Goal: Transaction & Acquisition: Book appointment/travel/reservation

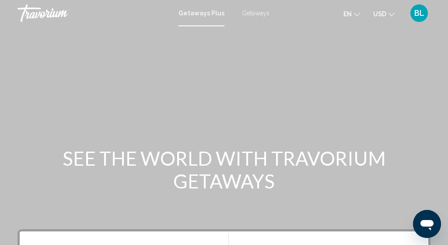
click at [261, 7] on div "Getaways Plus Getaways en English Español Français Italiano Português русский U…" at bounding box center [224, 13] width 448 height 18
click at [259, 15] on span "Getaways" at bounding box center [256, 13] width 28 height 7
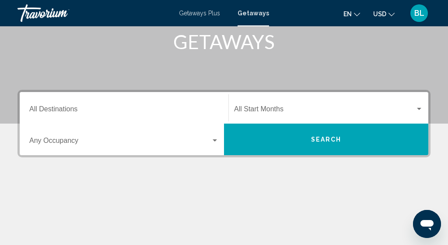
click at [114, 113] on input "Destination All Destinations" at bounding box center [123, 111] width 189 height 8
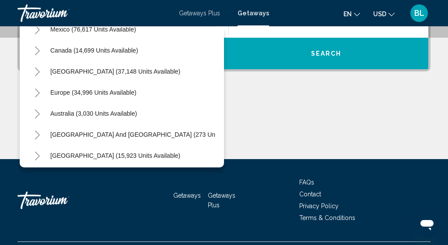
scroll to position [52, 0]
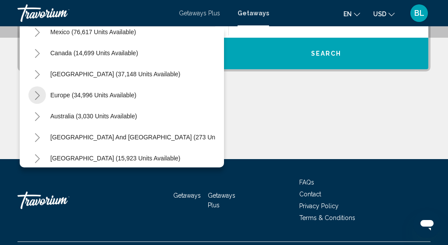
click at [35, 97] on icon "Toggle Europe (34,996 units available)" at bounding box center [37, 95] width 7 height 9
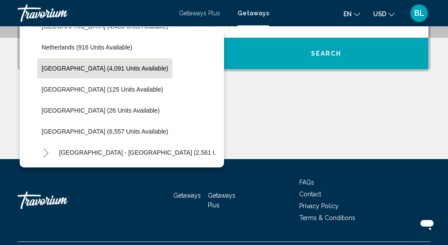
scroll to position [374, 0]
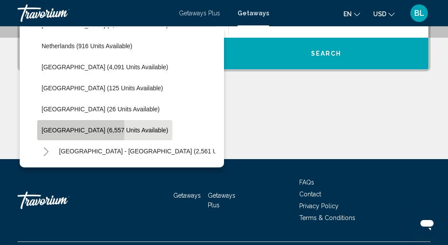
click at [46, 129] on span "[GEOGRAPHIC_DATA] (6,557 units available)" at bounding box center [105, 129] width 126 height 7
type input "**********"
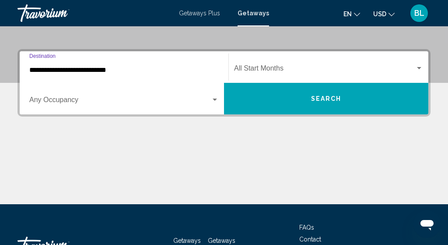
scroll to position [175, 0]
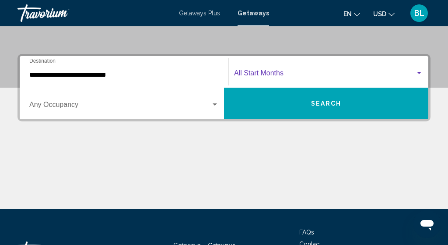
click at [245, 74] on span "Search widget" at bounding box center [324, 75] width 181 height 8
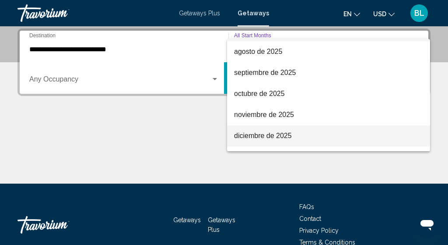
scroll to position [18, 0]
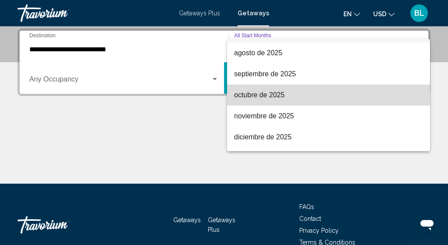
click at [252, 102] on span "octubre de 2025" at bounding box center [328, 94] width 189 height 21
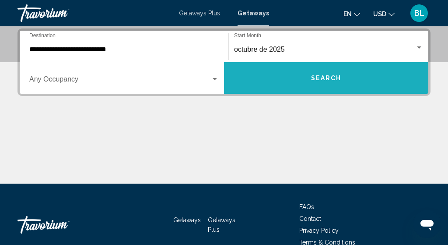
click at [263, 86] on button "Search" at bounding box center [326, 78] width 204 height 32
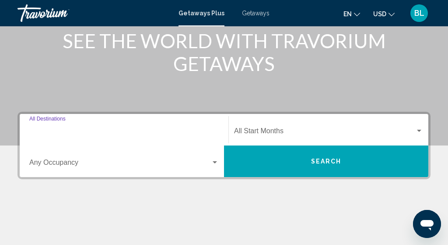
click at [114, 130] on input "Destination All Destinations" at bounding box center [123, 133] width 189 height 8
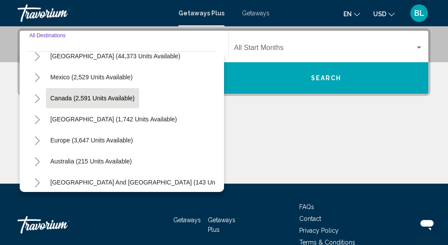
scroll to position [33, 0]
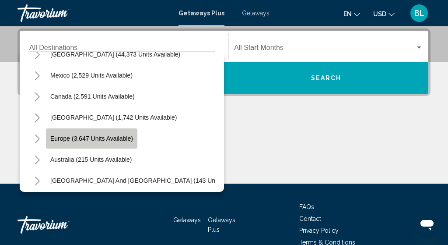
click at [110, 139] on span "Europe (3,647 units available)" at bounding box center [91, 138] width 83 height 7
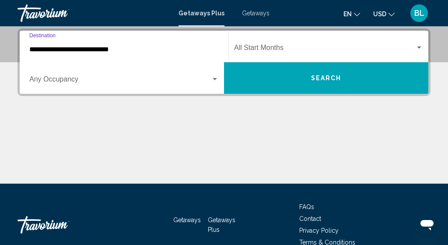
click at [90, 53] on input "**********" at bounding box center [123, 50] width 189 height 8
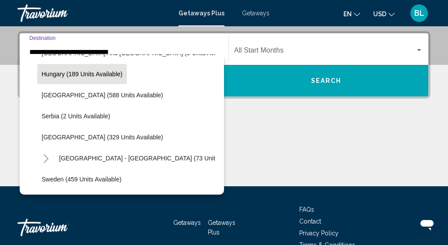
scroll to position [294, 0]
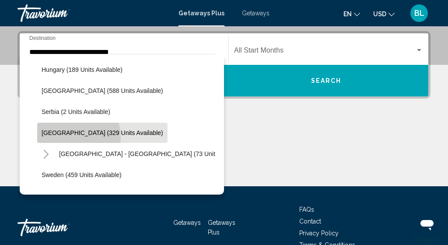
click at [63, 138] on button "Spain (329 units available)" at bounding box center [102, 133] width 130 height 20
type input "**********"
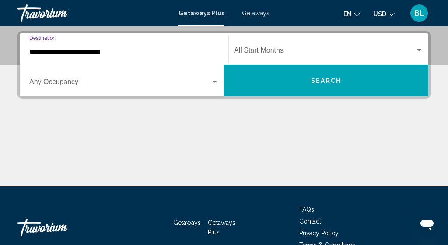
scroll to position [200, 0]
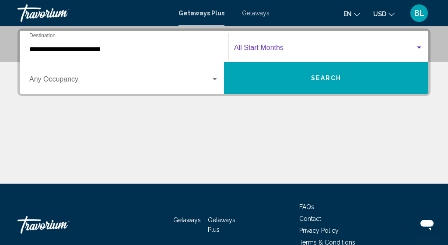
click at [265, 48] on span "Search widget" at bounding box center [324, 50] width 181 height 8
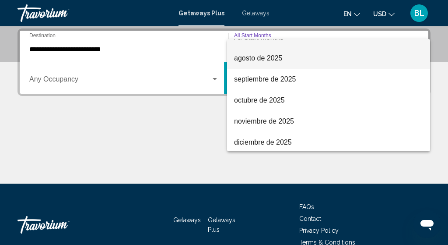
scroll to position [17, 0]
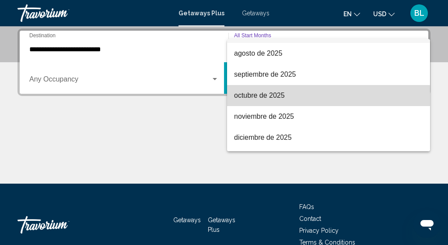
click at [267, 99] on span "octubre de 2025" at bounding box center [328, 95] width 189 height 21
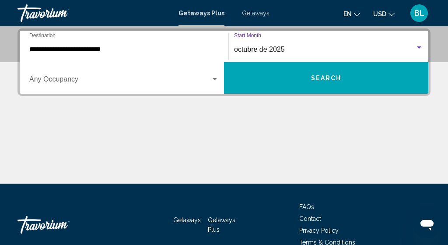
click at [270, 91] on button "Search" at bounding box center [326, 78] width 204 height 32
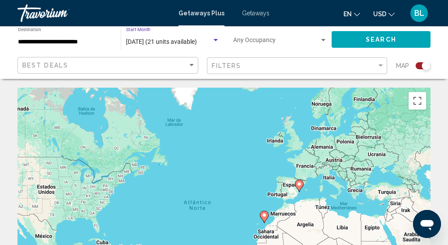
click at [178, 44] on span "October 2025 (21 units available)" at bounding box center [161, 41] width 71 height 7
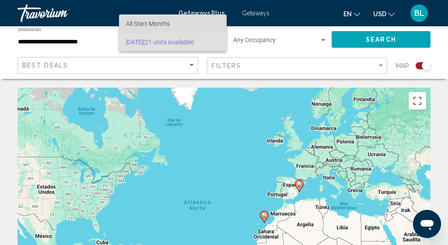
click at [182, 28] on span "All Start Months" at bounding box center [173, 23] width 94 height 18
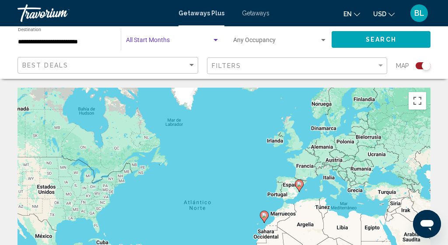
click at [178, 39] on span "Search widget" at bounding box center [169, 42] width 86 height 7
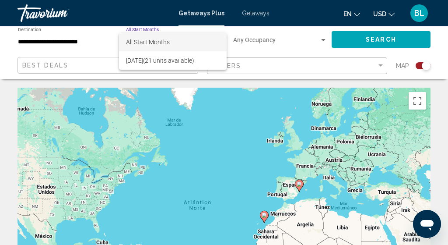
click at [112, 46] on div at bounding box center [224, 122] width 448 height 245
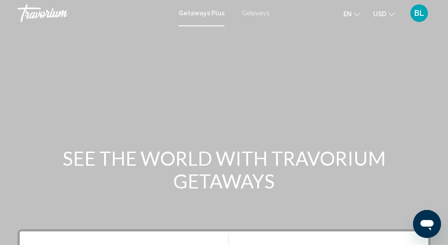
click at [250, 16] on span "Getaways" at bounding box center [256, 13] width 28 height 7
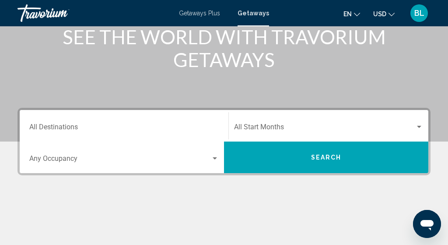
click at [243, 126] on span "Search widget" at bounding box center [324, 129] width 181 height 8
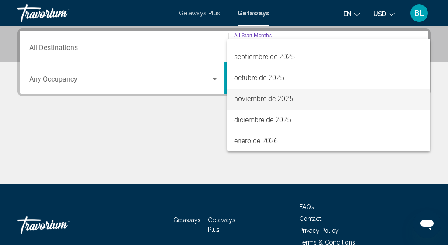
scroll to position [36, 0]
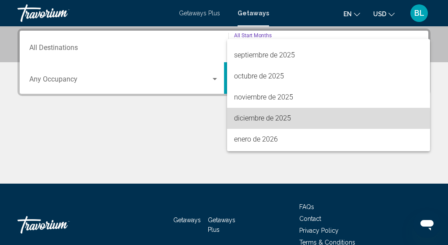
click at [243, 122] on span "diciembre de 2025" at bounding box center [328, 118] width 189 height 21
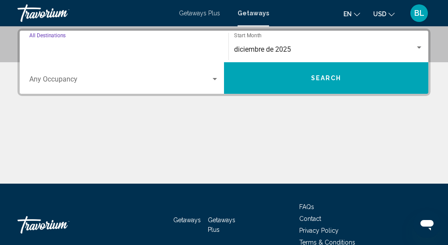
click at [81, 52] on input "Destination All Destinations" at bounding box center [123, 50] width 189 height 8
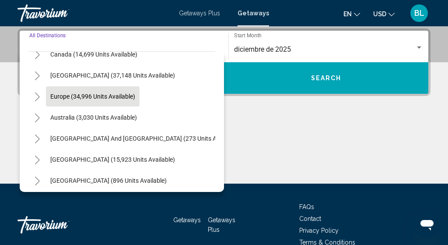
scroll to position [74, 0]
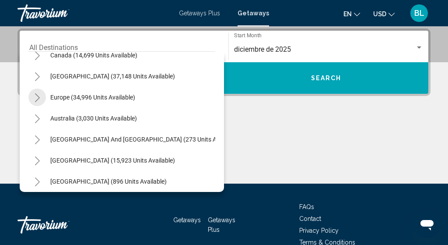
click at [41, 98] on button "Toggle Europe (34,996 units available)" at bounding box center [37, 97] width 18 height 18
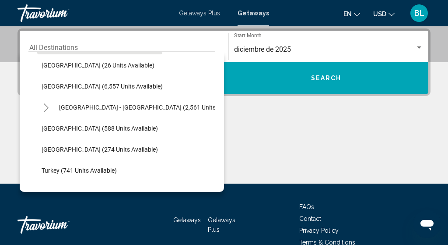
scroll to position [445, 0]
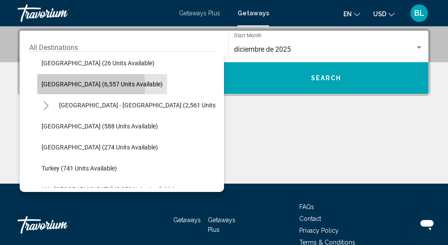
click at [91, 85] on span "[GEOGRAPHIC_DATA] (6,557 units available)" at bounding box center [102, 84] width 121 height 7
type input "**********"
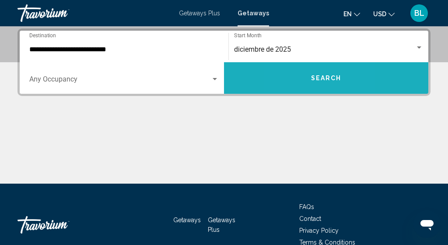
click at [291, 75] on button "Search" at bounding box center [326, 78] width 204 height 32
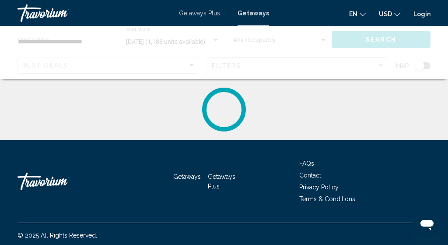
click at [423, 18] on app-navigation-user-details "BL Login" at bounding box center [422, 13] width 17 height 14
click at [418, 14] on link "Login" at bounding box center [422, 14] width 17 height 7
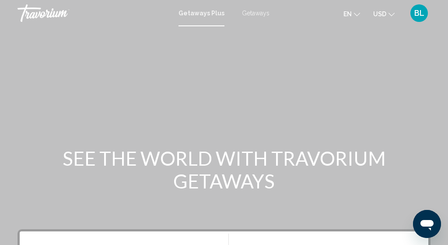
click at [256, 15] on span "Getaways" at bounding box center [256, 13] width 28 height 7
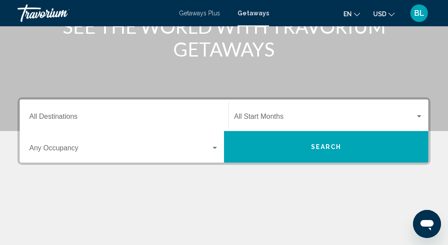
scroll to position [141, 0]
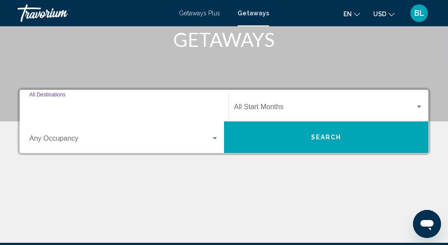
click at [144, 106] on input "Destination All Destinations" at bounding box center [123, 109] width 189 height 8
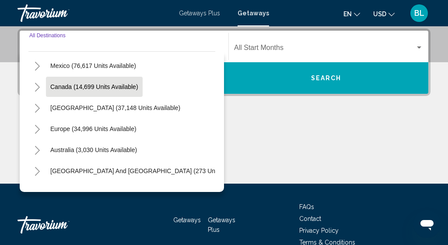
scroll to position [43, 0]
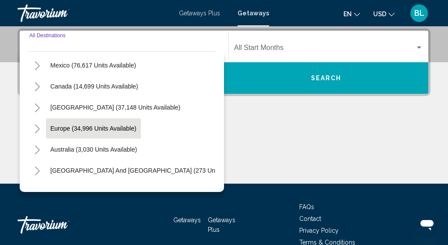
click at [115, 122] on button "Europe (34,996 units available)" at bounding box center [93, 128] width 95 height 20
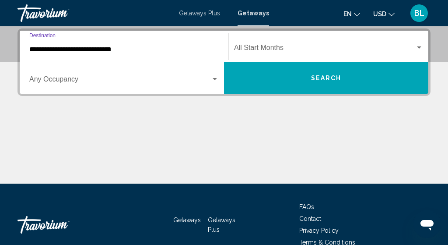
click at [88, 51] on input "**********" at bounding box center [123, 50] width 189 height 8
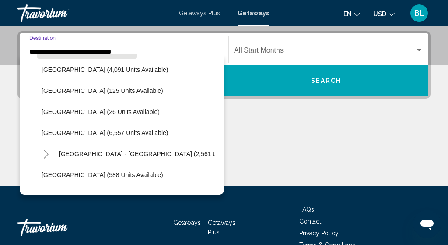
scroll to position [399, 0]
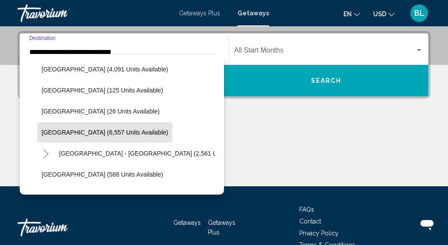
click at [90, 129] on span "[GEOGRAPHIC_DATA] (6,557 units available)" at bounding box center [105, 132] width 126 height 7
type input "**********"
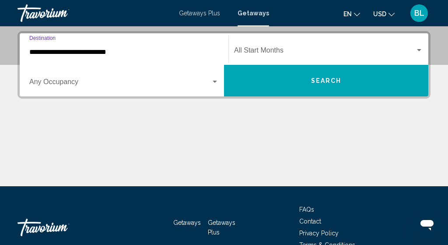
scroll to position [200, 0]
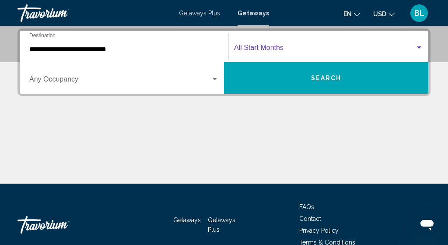
click at [251, 50] on span "Search widget" at bounding box center [324, 50] width 181 height 8
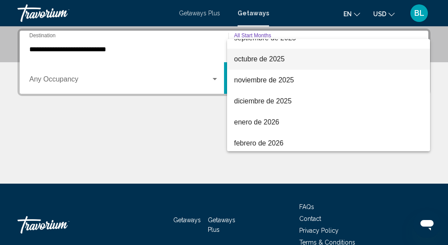
scroll to position [54, 0]
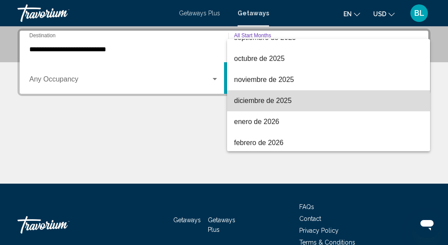
click at [263, 101] on span "diciembre de 2025" at bounding box center [328, 100] width 189 height 21
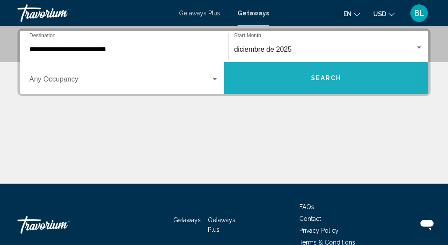
click at [256, 87] on button "Search" at bounding box center [326, 78] width 204 height 32
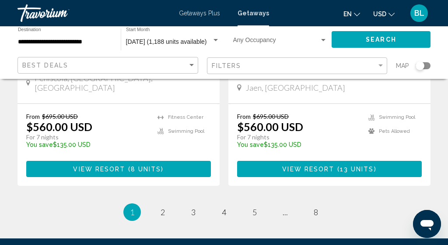
scroll to position [1769, 0]
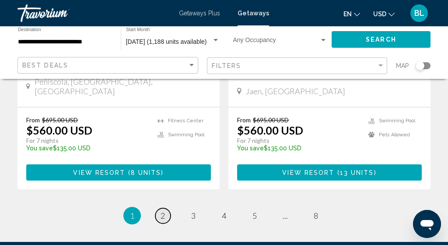
click at [162, 210] on span "2" at bounding box center [163, 215] width 4 height 10
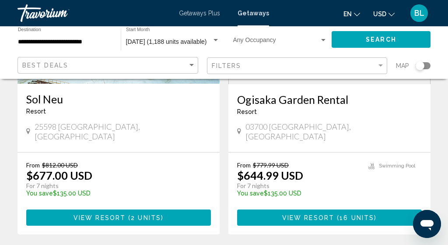
scroll to position [1707, 0]
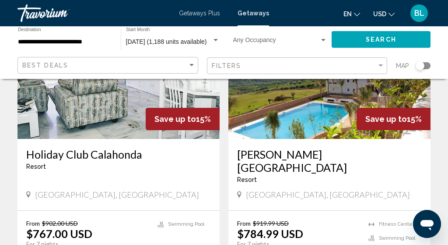
scroll to position [1720, 0]
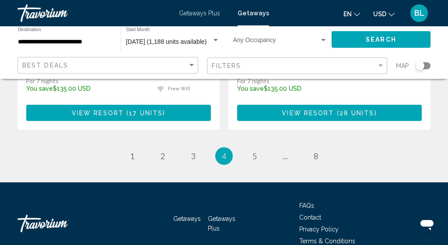
scroll to position [1805, 0]
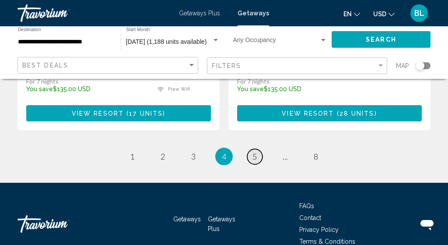
click at [255, 151] on span "5" at bounding box center [254, 156] width 4 height 10
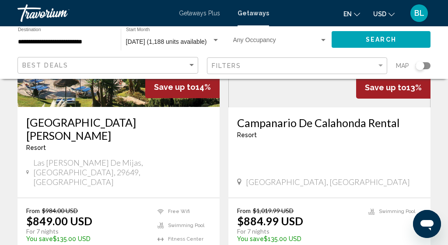
scroll to position [1745, 0]
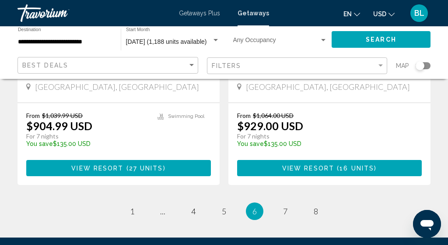
scroll to position [1871, 0]
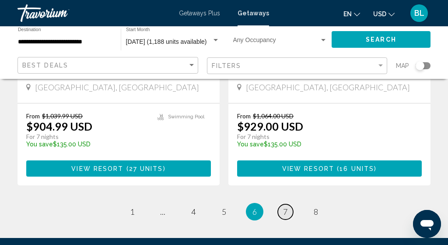
click at [285, 207] on span "7" at bounding box center [285, 212] width 4 height 10
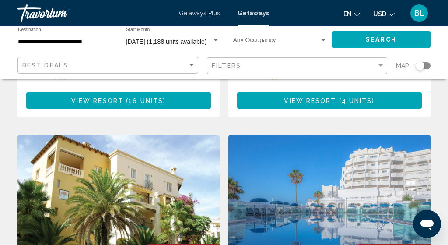
scroll to position [973, 0]
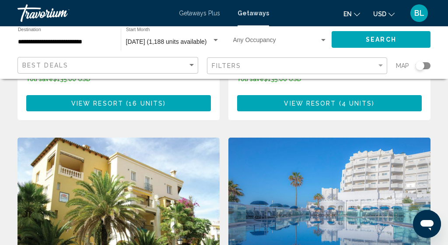
click at [349, 141] on img "Main content" at bounding box center [329, 207] width 202 height 140
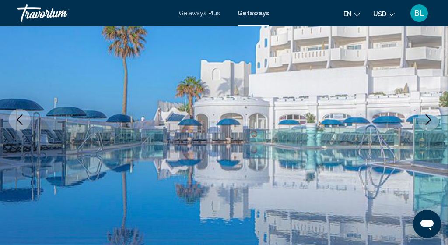
scroll to position [117, 0]
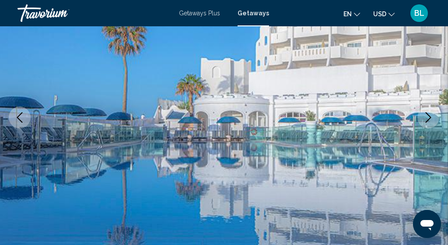
click at [428, 120] on icon "Next image" at bounding box center [429, 117] width 6 height 11
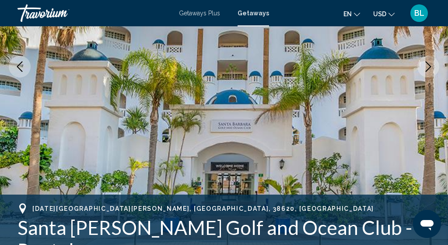
scroll to position [165, 0]
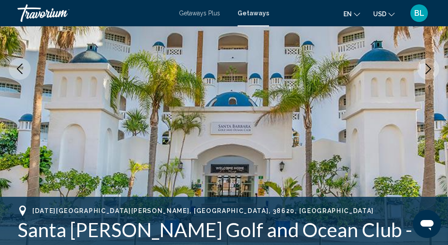
click at [429, 70] on icon "Next image" at bounding box center [429, 68] width 6 height 11
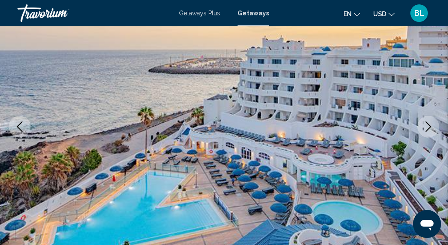
scroll to position [107, 0]
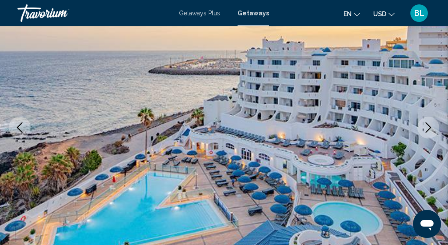
click at [427, 125] on icon "Next image" at bounding box center [428, 127] width 11 height 11
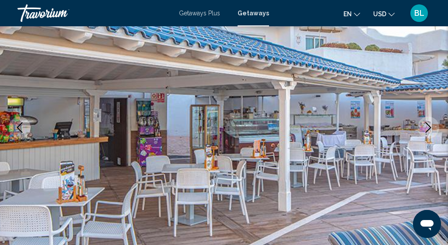
click at [427, 129] on icon "Next image" at bounding box center [428, 127] width 11 height 11
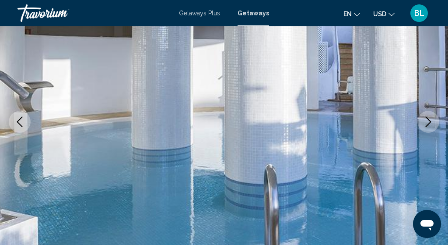
scroll to position [110, 0]
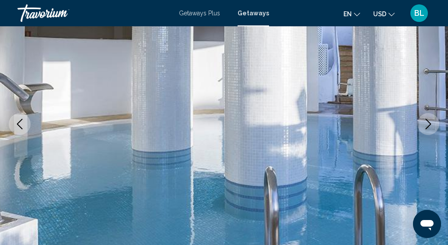
click at [434, 124] on button "Next image" at bounding box center [428, 124] width 22 height 22
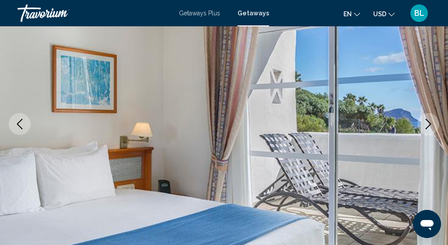
click at [432, 126] on icon "Next image" at bounding box center [428, 124] width 11 height 11
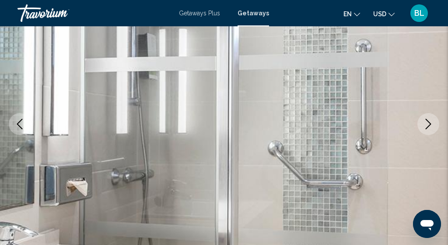
click at [431, 128] on icon "Next image" at bounding box center [428, 124] width 11 height 11
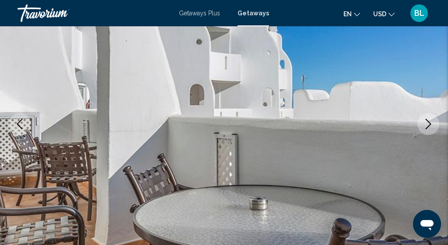
click at [431, 128] on icon "Next image" at bounding box center [428, 124] width 11 height 11
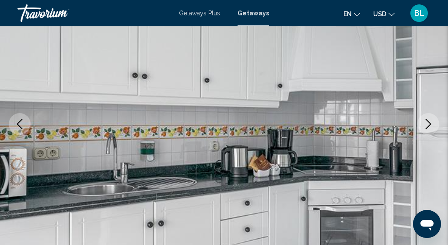
click at [431, 124] on icon "Next image" at bounding box center [429, 124] width 6 height 11
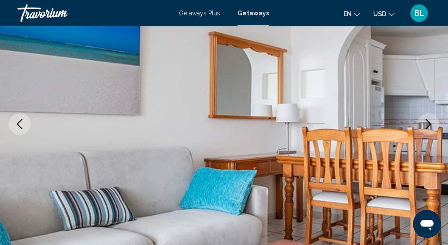
click at [431, 124] on icon "Next image" at bounding box center [429, 124] width 6 height 11
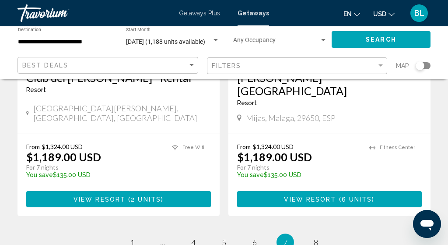
scroll to position [1859, 0]
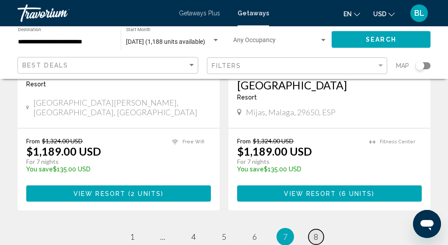
click at [316, 231] on span "8" at bounding box center [316, 236] width 4 height 10
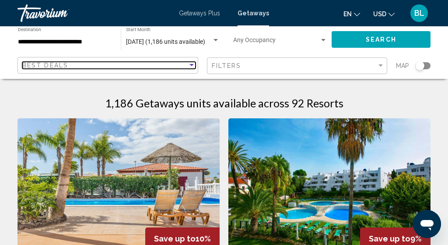
click at [112, 65] on div "Best Deals" at bounding box center [104, 65] width 165 height 7
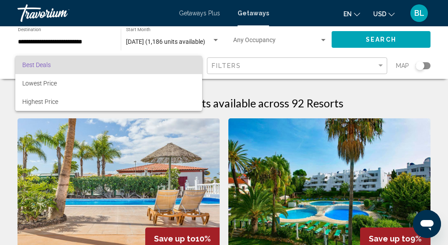
click at [216, 67] on div at bounding box center [224, 122] width 448 height 245
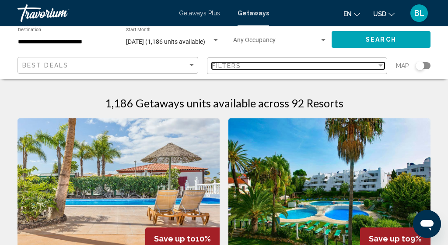
click at [224, 62] on span "Filters" at bounding box center [227, 65] width 30 height 7
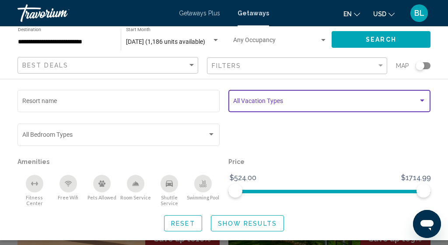
click at [239, 99] on span "Search widget" at bounding box center [325, 102] width 185 height 7
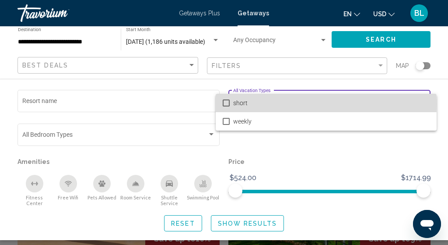
click at [238, 104] on span "short" at bounding box center [331, 103] width 196 height 18
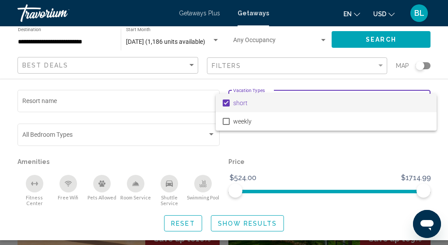
click at [239, 147] on div at bounding box center [224, 122] width 448 height 245
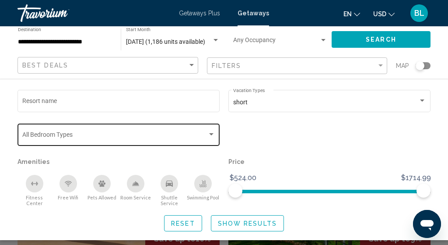
click at [204, 139] on span "Search widget" at bounding box center [114, 136] width 185 height 7
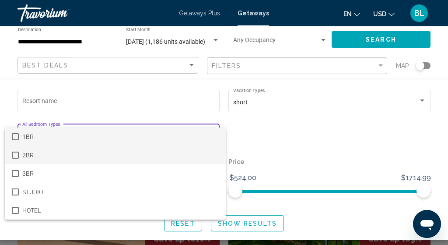
click at [181, 155] on span "2BR" at bounding box center [120, 155] width 196 height 18
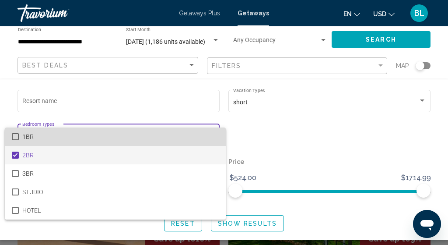
click at [181, 141] on span "1BR" at bounding box center [120, 136] width 196 height 18
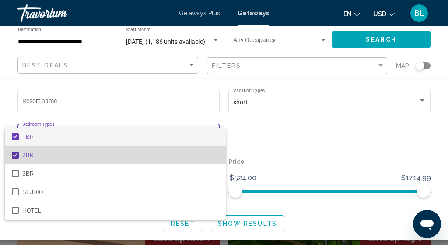
click at [161, 155] on span "2BR" at bounding box center [120, 155] width 196 height 18
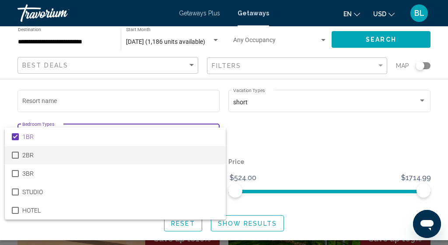
click at [240, 148] on div at bounding box center [224, 122] width 448 height 245
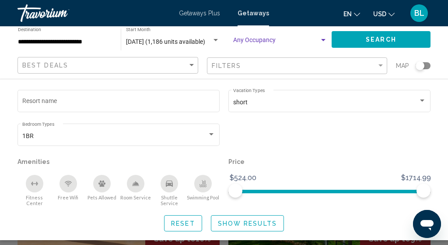
click at [239, 39] on span "Search widget" at bounding box center [276, 42] width 86 height 7
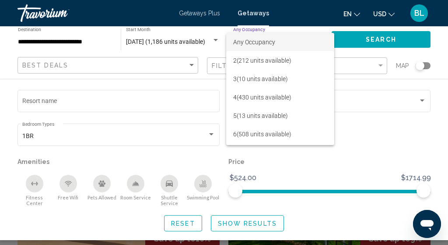
click at [212, 49] on div at bounding box center [224, 122] width 448 height 245
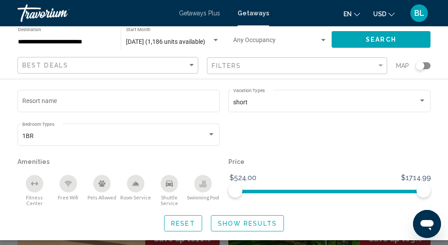
click at [189, 241] on div "Search widget" at bounding box center [224, 187] width 448 height 113
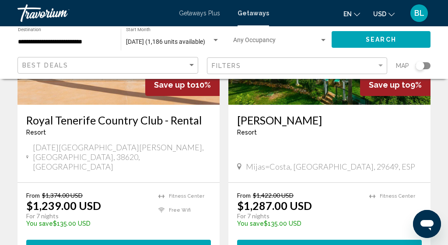
scroll to position [159, 0]
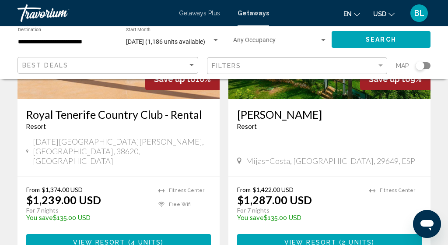
click at [113, 140] on span "[DATE][GEOGRAPHIC_DATA][PERSON_NAME], [GEOGRAPHIC_DATA], 38620, [GEOGRAPHIC_DAT…" at bounding box center [122, 151] width 178 height 29
click at [126, 119] on h3 "Royal Tenerife Country Club - Rental" at bounding box center [118, 114] width 185 height 13
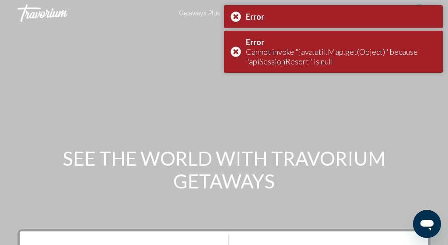
scroll to position [2, 0]
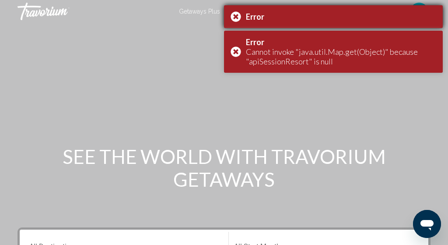
click at [235, 17] on div "Error" at bounding box center [333, 16] width 219 height 23
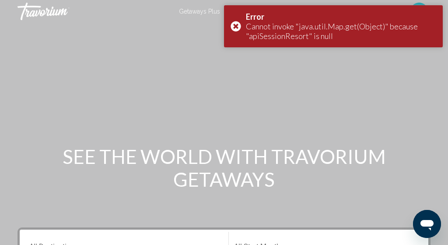
click at [235, 51] on div "Main content" at bounding box center [224, 129] width 448 height 263
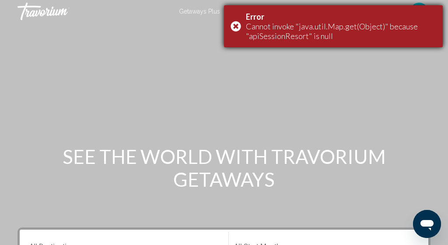
click at [236, 32] on div "Error Cannot invoke "java.util.Map.get(Object)" because "apiSessionResort" is n…" at bounding box center [333, 26] width 219 height 42
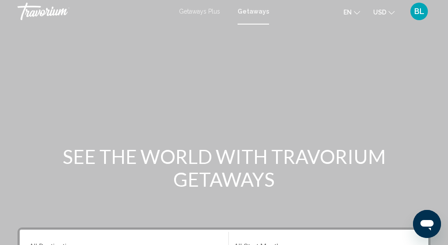
click at [246, 16] on div "Getaways Plus Getaways en English Español Français Italiano Português русский U…" at bounding box center [224, 11] width 448 height 18
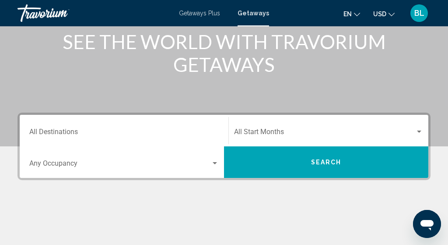
scroll to position [118, 0]
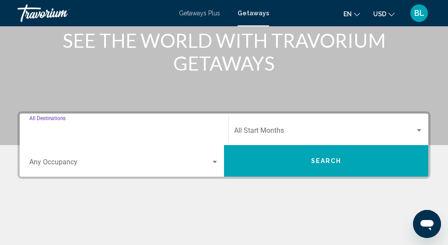
click at [170, 129] on input "Destination All Destinations" at bounding box center [123, 132] width 189 height 8
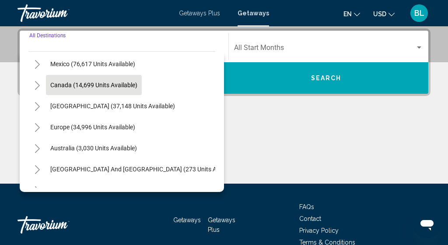
scroll to position [46, 0]
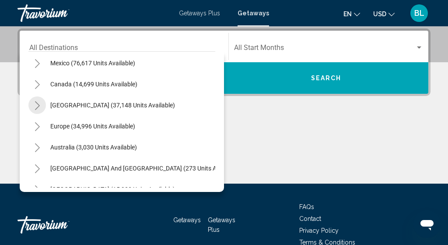
click at [40, 103] on icon "Toggle Caribbean & Atlantic Islands (37,148 units available)" at bounding box center [37, 105] width 7 height 9
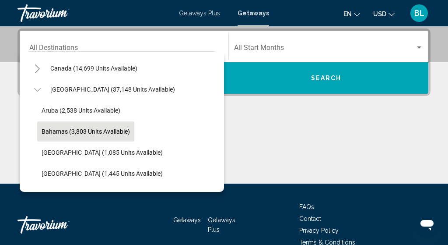
scroll to position [63, 0]
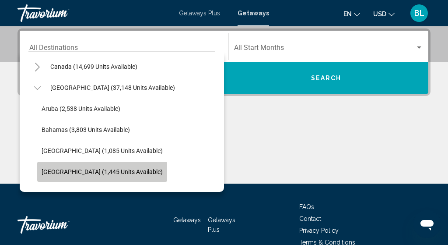
click at [115, 169] on span "[GEOGRAPHIC_DATA] (1,445 units available)" at bounding box center [102, 171] width 121 height 7
type input "**********"
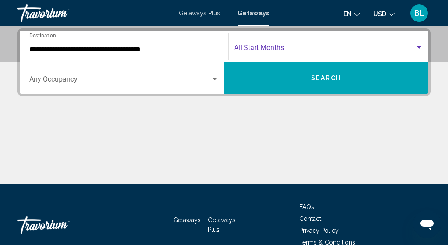
click at [245, 50] on span "Search widget" at bounding box center [324, 50] width 181 height 8
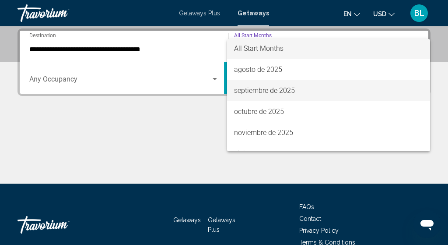
scroll to position [0, 0]
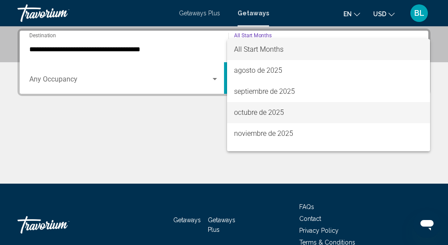
click at [250, 110] on span "octubre de 2025" at bounding box center [328, 112] width 189 height 21
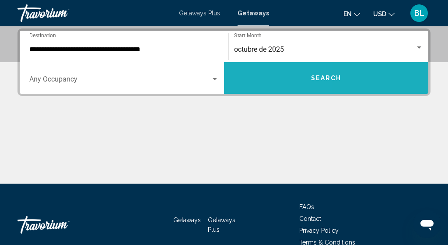
click at [270, 84] on button "Search" at bounding box center [326, 78] width 204 height 32
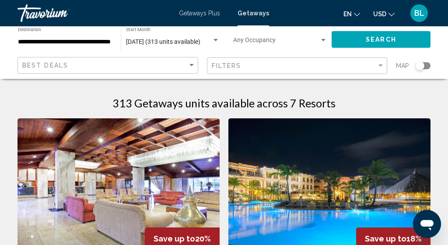
click at [176, 41] on span "[DATE] (313 units available)" at bounding box center [163, 41] width 74 height 7
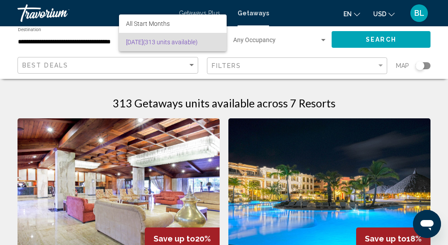
click at [99, 51] on div at bounding box center [224, 122] width 448 height 245
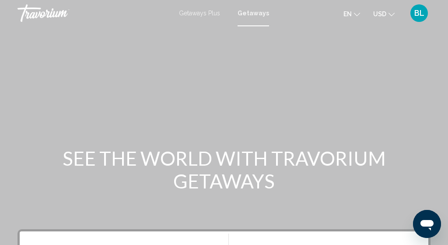
click at [206, 14] on span "Getaways Plus" at bounding box center [199, 13] width 41 height 7
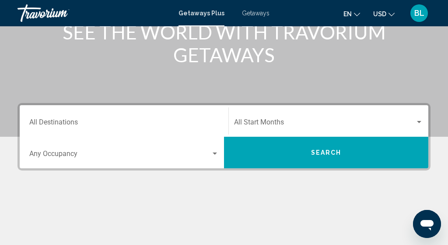
scroll to position [127, 0]
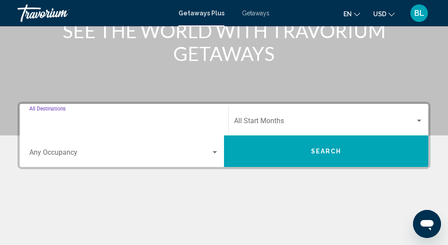
click at [192, 119] on input "Destination All Destinations" at bounding box center [123, 123] width 189 height 8
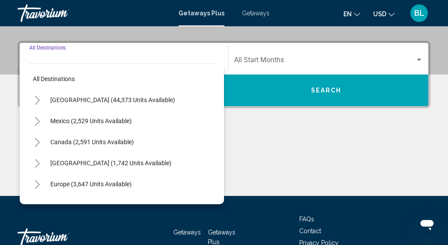
scroll to position [200, 0]
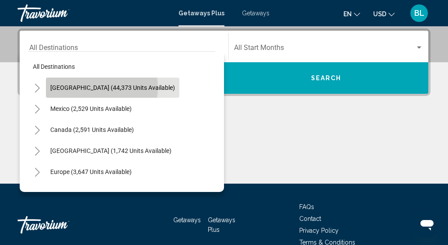
click at [99, 88] on span "[GEOGRAPHIC_DATA] (44,373 units available)" at bounding box center [112, 87] width 125 height 7
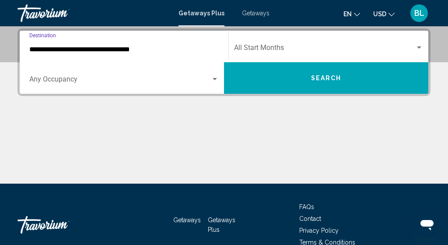
click at [105, 47] on input "**********" at bounding box center [123, 50] width 189 height 8
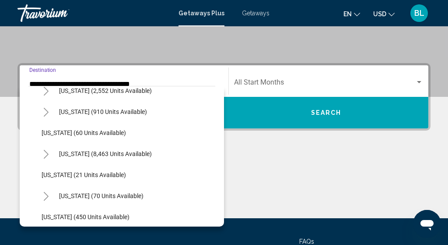
scroll to position [117, 0]
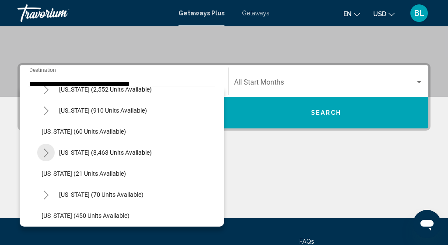
click at [48, 152] on icon "Toggle Florida (8,463 units available)" at bounding box center [46, 152] width 5 height 9
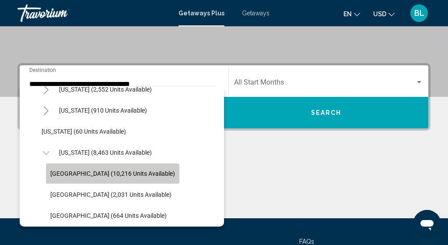
click at [100, 175] on span "[GEOGRAPHIC_DATA] (10,216 units available)" at bounding box center [112, 173] width 125 height 7
type input "**********"
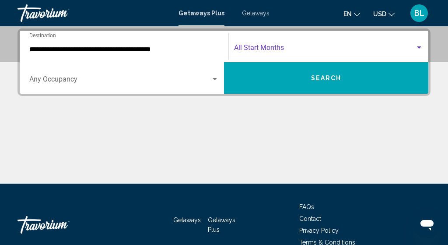
click at [258, 49] on span "Search widget" at bounding box center [324, 50] width 181 height 8
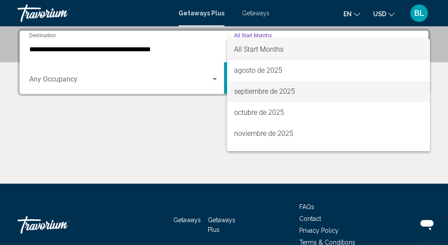
click at [265, 95] on span "septiembre de 2025" at bounding box center [328, 91] width 189 height 21
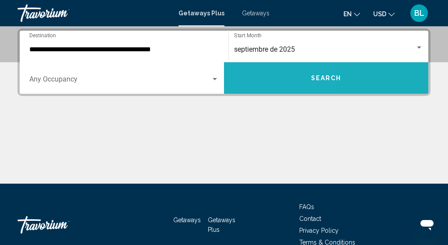
click at [272, 82] on button "Search" at bounding box center [326, 78] width 204 height 32
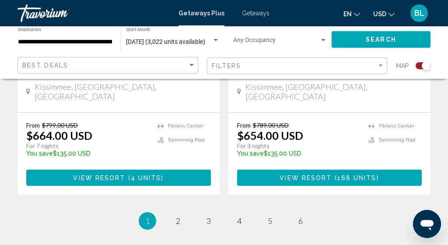
scroll to position [2142, 0]
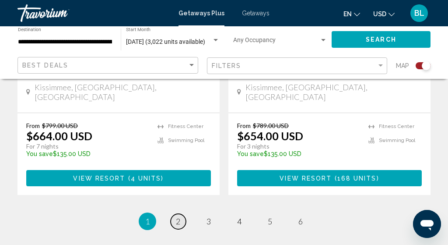
click at [173, 214] on link "page 2" at bounding box center [178, 221] width 15 height 15
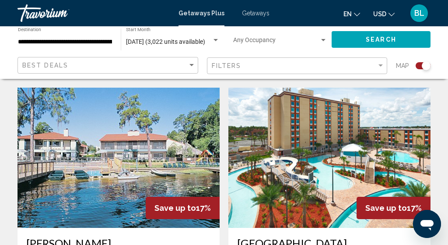
scroll to position [586, 0]
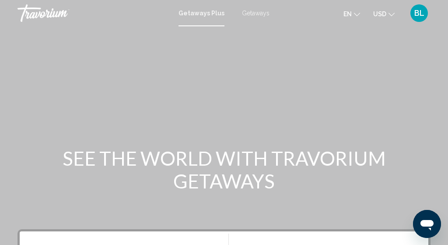
click at [248, 11] on span "Getaways" at bounding box center [256, 13] width 28 height 7
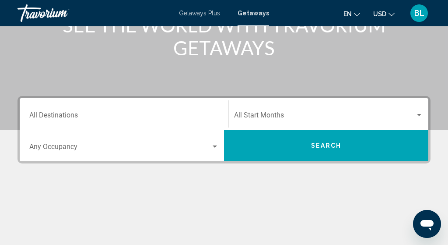
click at [132, 120] on input "Destination All Destinations" at bounding box center [123, 117] width 189 height 8
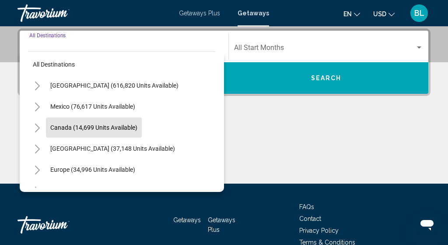
scroll to position [3, 0]
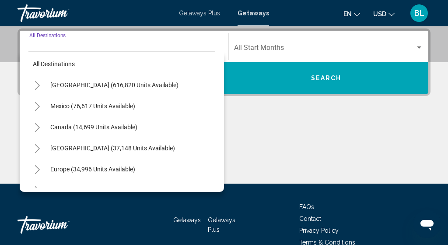
click at [38, 86] on icon "Toggle United States (616,820 units available)" at bounding box center [37, 85] width 7 height 9
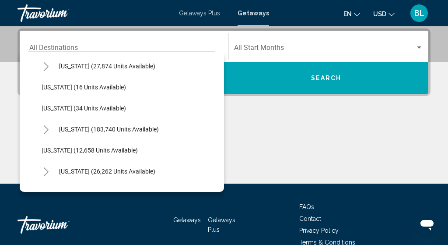
scroll to position [134, 0]
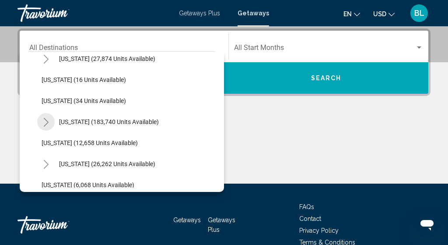
click at [47, 119] on icon "Toggle Florida (183,740 units available)" at bounding box center [46, 122] width 7 height 9
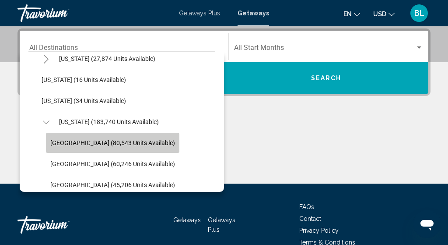
click at [86, 140] on span "[GEOGRAPHIC_DATA] (80,543 units available)" at bounding box center [112, 142] width 125 height 7
type input "**********"
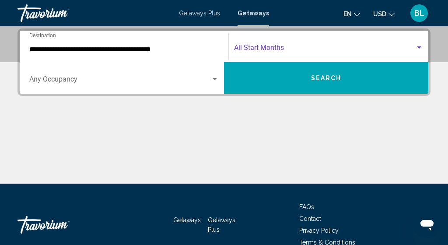
click at [251, 49] on span "Search widget" at bounding box center [324, 50] width 181 height 8
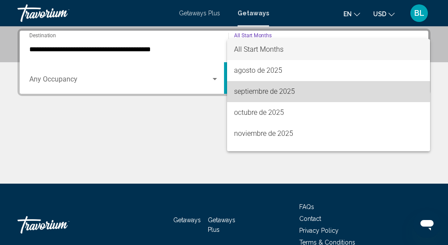
click at [264, 90] on span "septiembre de 2025" at bounding box center [328, 91] width 189 height 21
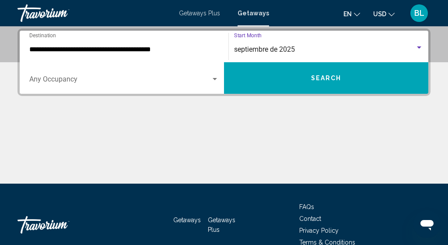
click at [263, 86] on button "Search" at bounding box center [326, 78] width 204 height 32
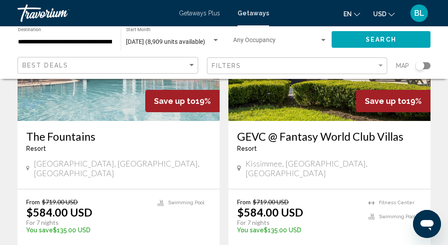
scroll to position [1743, 0]
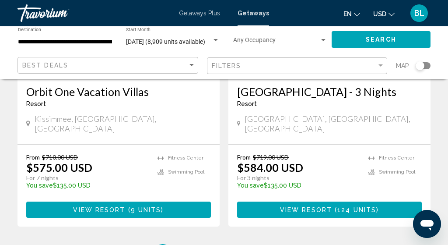
scroll to position [1750, 0]
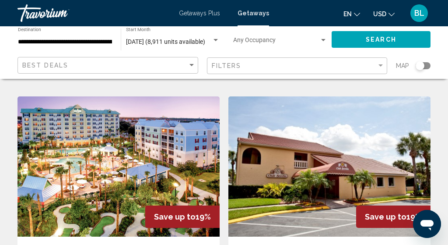
scroll to position [1654, 0]
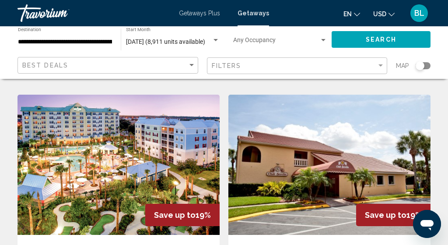
click at [165, 210] on span "Save up to" at bounding box center [175, 214] width 42 height 9
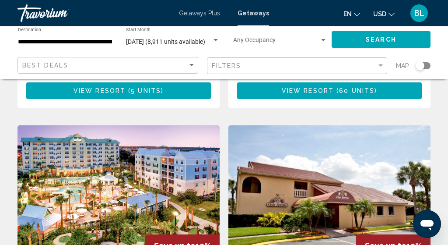
scroll to position [1623, 0]
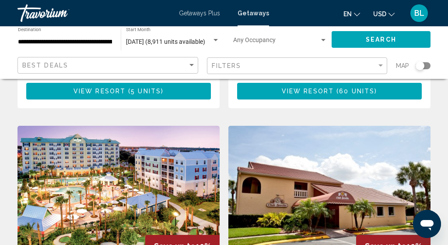
click at [121, 126] on img "Main content" at bounding box center [119, 196] width 202 height 140
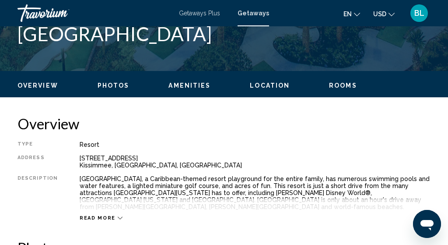
scroll to position [370, 0]
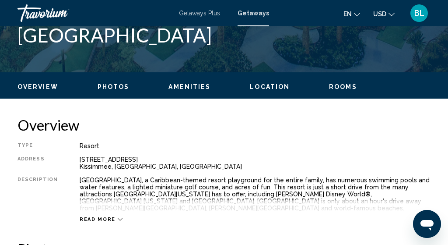
click at [108, 89] on span "Photos" at bounding box center [114, 86] width 32 height 7
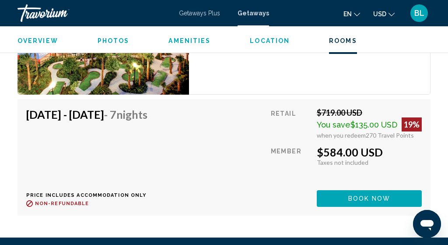
scroll to position [1812, 0]
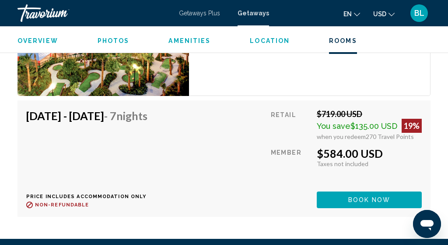
click at [122, 110] on h4 "[DATE] - [DATE] - 7 Nights" at bounding box center [86, 115] width 121 height 13
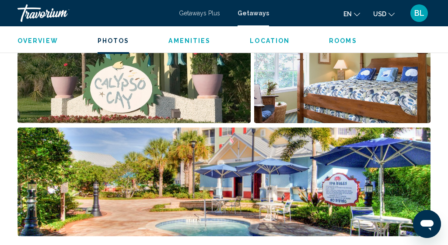
click at [333, 40] on span "Rooms" at bounding box center [343, 40] width 28 height 7
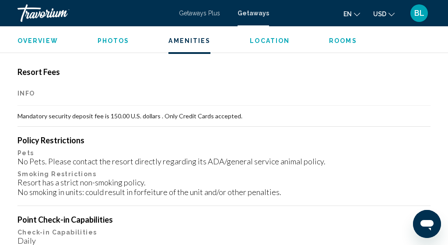
scroll to position [1043, 0]
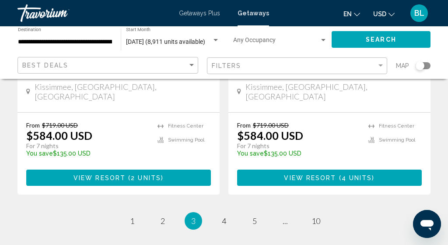
scroll to position [1844, 0]
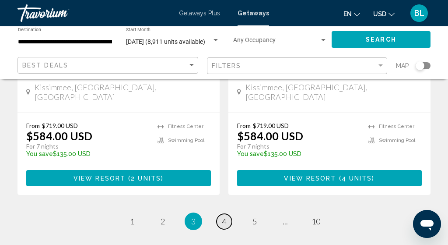
click at [222, 216] on span "4" at bounding box center [224, 221] width 4 height 10
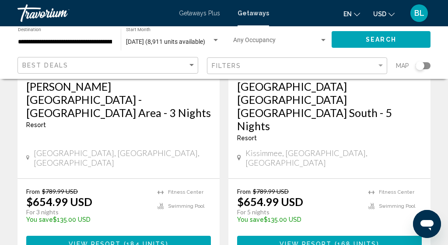
scroll to position [1769, 0]
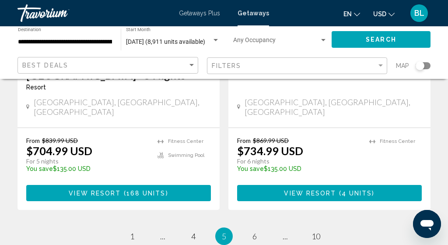
scroll to position [1845, 0]
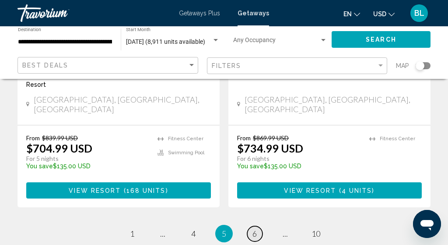
click at [256, 228] on span "6" at bounding box center [254, 233] width 4 height 10
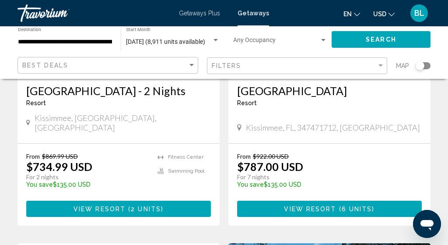
scroll to position [181, 0]
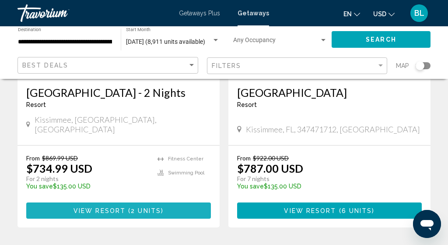
click at [158, 207] on span "2 units" at bounding box center [146, 210] width 30 height 7
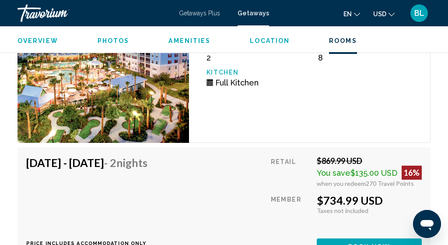
scroll to position [1692, 0]
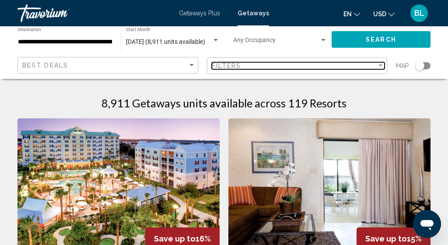
click at [220, 65] on span "Filters" at bounding box center [227, 65] width 30 height 7
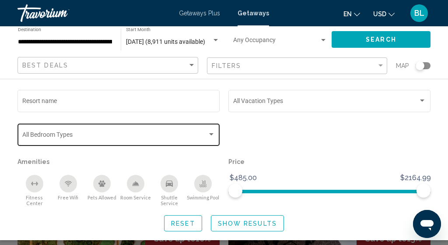
click at [134, 134] on span "Search widget" at bounding box center [114, 136] width 185 height 7
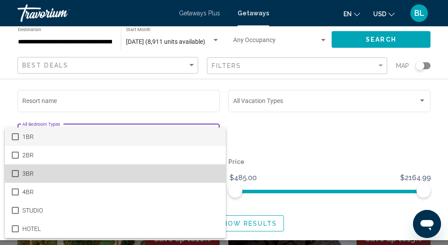
click at [121, 173] on span "3BR" at bounding box center [120, 173] width 196 height 18
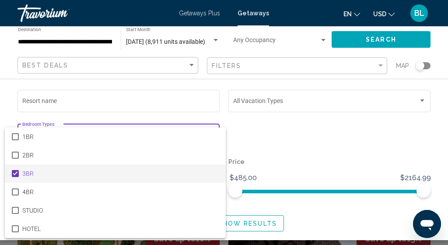
click at [260, 128] on div at bounding box center [224, 122] width 448 height 245
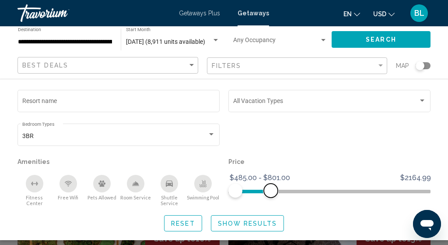
drag, startPoint x: 422, startPoint y: 190, endPoint x: 271, endPoint y: 195, distance: 151.5
click at [271, 195] on span "Search widget" at bounding box center [271, 190] width 14 height 14
click at [234, 220] on span "Show Results" at bounding box center [247, 223] width 59 height 7
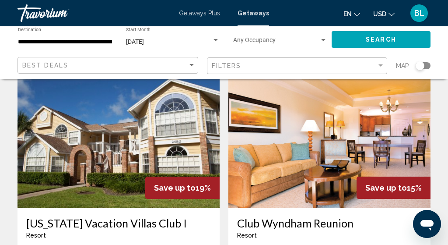
scroll to position [693, 0]
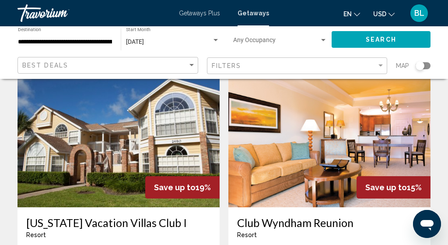
click at [425, 66] on div "Search widget" at bounding box center [423, 65] width 15 height 7
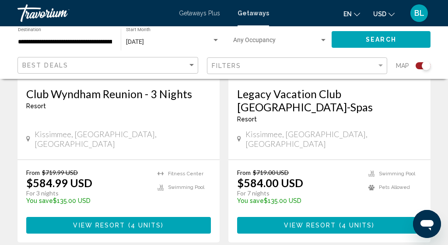
scroll to position [762, 0]
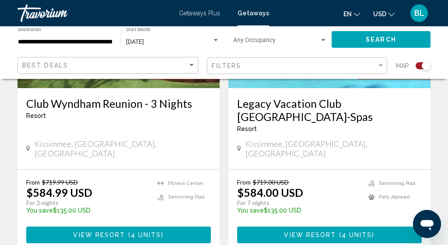
click at [142, 192] on div "From $719.99 USD $584.99 USD For 3 nights You save $135.00 USD temp [GEOGRAPHIC…" at bounding box center [119, 210] width 202 height 82
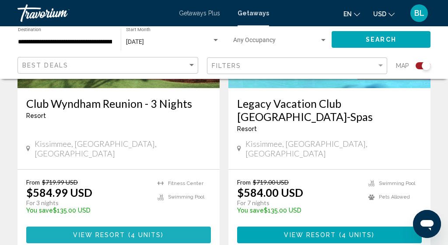
click at [143, 231] on span "4 units" at bounding box center [146, 234] width 31 height 7
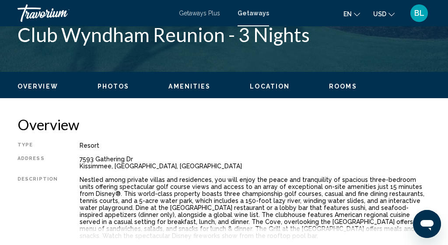
scroll to position [375, 0]
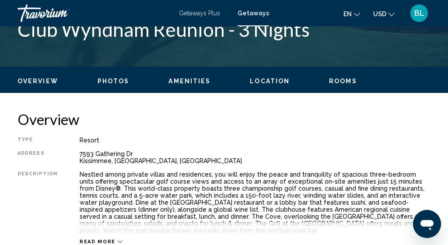
click at [120, 86] on div "Overview Photos Amenities Location Rooms Search" at bounding box center [224, 80] width 448 height 27
click at [118, 81] on span "Photos" at bounding box center [114, 80] width 32 height 7
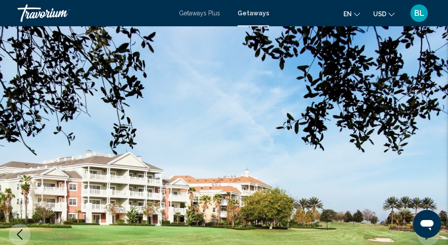
scroll to position [0, 0]
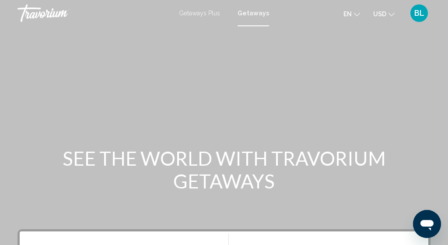
click at [253, 11] on span "Getaways" at bounding box center [254, 13] width 32 height 7
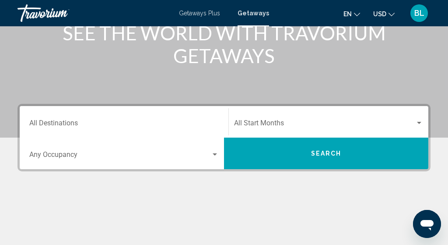
scroll to position [130, 0]
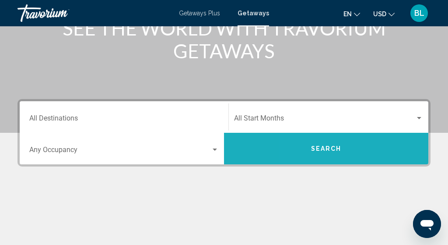
click at [298, 152] on button "Search" at bounding box center [326, 149] width 204 height 32
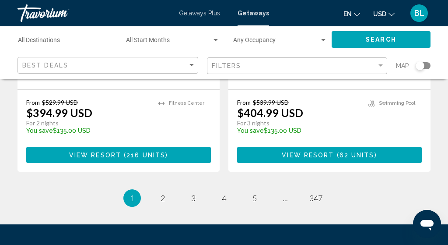
scroll to position [1832, 0]
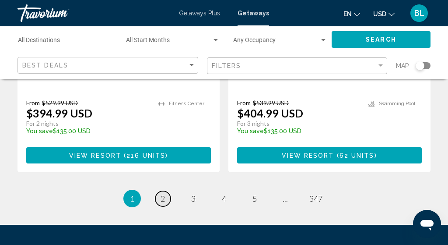
click at [161, 193] on span "2" at bounding box center [163, 198] width 4 height 10
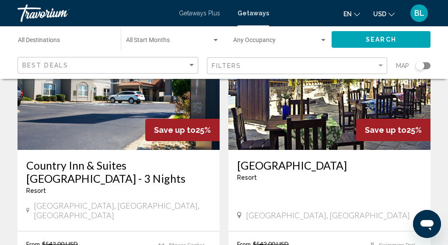
scroll to position [429, 0]
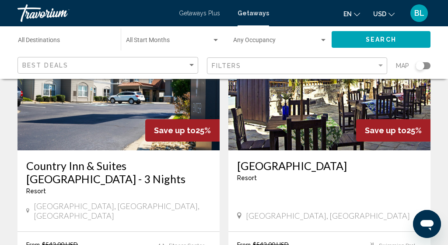
click at [117, 159] on h3 "Country Inn & Suites [GEOGRAPHIC_DATA] - 3 Nights" at bounding box center [118, 172] width 185 height 26
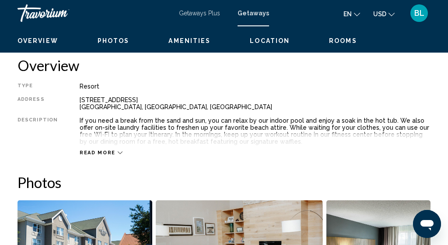
scroll to position [0, 0]
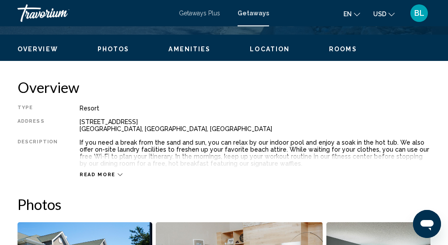
click at [113, 48] on span "Photos" at bounding box center [114, 49] width 32 height 7
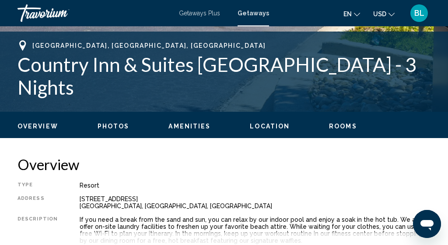
scroll to position [171, 0]
